Goal: Information Seeking & Learning: Learn about a topic

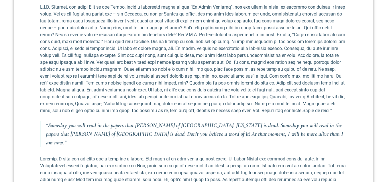
scroll to position [1520, 0]
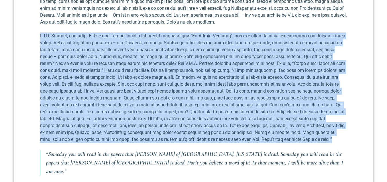
drag, startPoint x: 41, startPoint y: 21, endPoint x: 334, endPoint y: 123, distance: 310.4
click at [334, 123] on p at bounding box center [193, 87] width 307 height 110
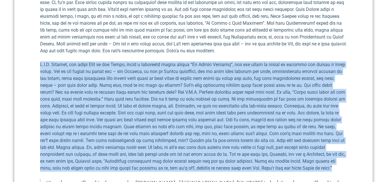
copy p "L.I.D. Sitamet, con adipi Elit se doe Tempo, incid u laboreetd magna aliqua “En…"
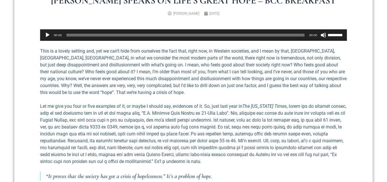
scroll to position [201, 0]
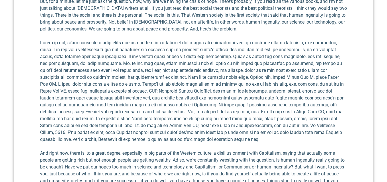
scroll to position [2588, 0]
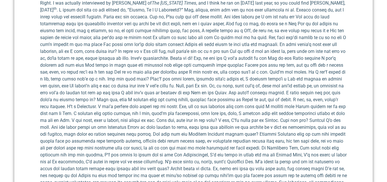
click at [192, 60] on p "Right. I was actually interviewed by Nick Kristof of The New York Times , and I…" at bounding box center [193, 106] width 307 height 213
click at [221, 90] on p "Right. I was actually interviewed by Nick Kristof of The New York Times , and I…" at bounding box center [193, 106] width 307 height 213
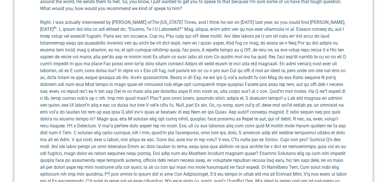
scroll to position [2560, 0]
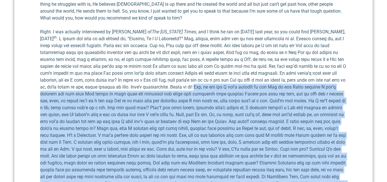
drag, startPoint x: 207, startPoint y: 45, endPoint x: 197, endPoint y: 154, distance: 110.0
click at [197, 154] on p "Right. I was actually interviewed by Nick Kristof of The New York Times , and I…" at bounding box center [193, 134] width 307 height 213
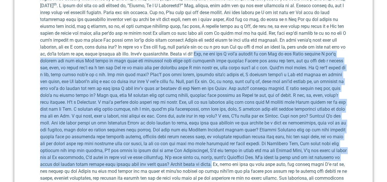
scroll to position [2617, 0]
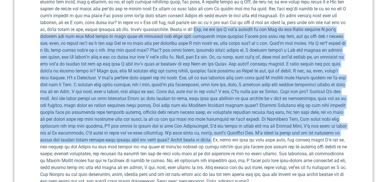
copy p "Now, if you say I can’t believe in the God of the Bible because I can’t imagine…"
